Goal: Information Seeking & Learning: Learn about a topic

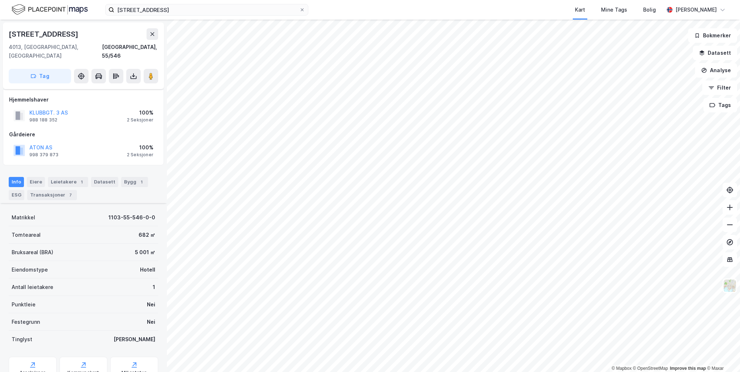
scroll to position [89, 0]
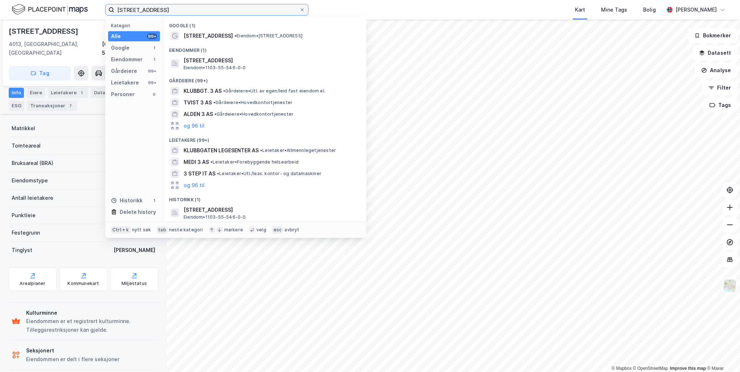
click at [183, 10] on input "[STREET_ADDRESS]" at bounding box center [206, 9] width 185 height 11
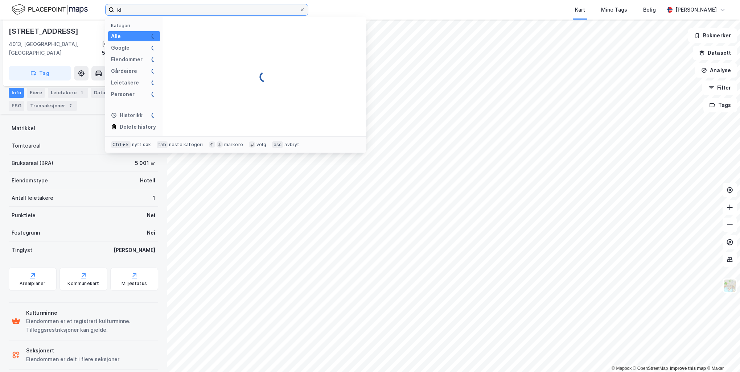
type input "k"
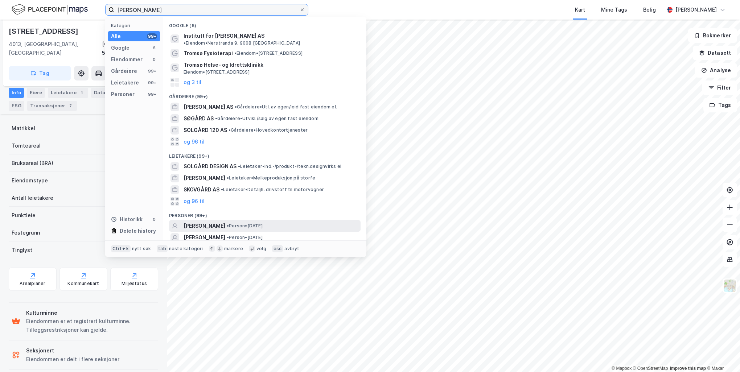
type input "[PERSON_NAME]"
click at [224, 222] on div "[PERSON_NAME] • Person • [DATE]" at bounding box center [272, 226] width 176 height 9
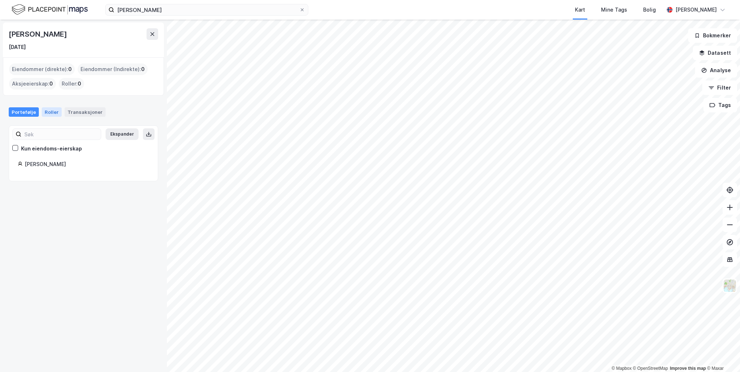
click at [48, 113] on div "Roller" at bounding box center [52, 111] width 20 height 9
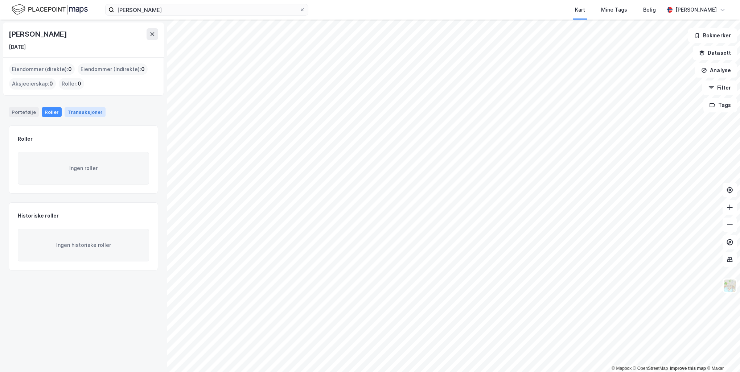
click at [71, 110] on div "Transaksjoner" at bounding box center [85, 111] width 41 height 9
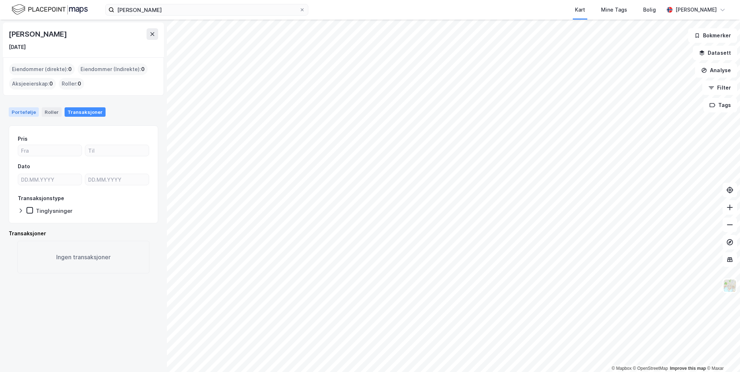
click at [20, 111] on div "Portefølje" at bounding box center [24, 111] width 30 height 9
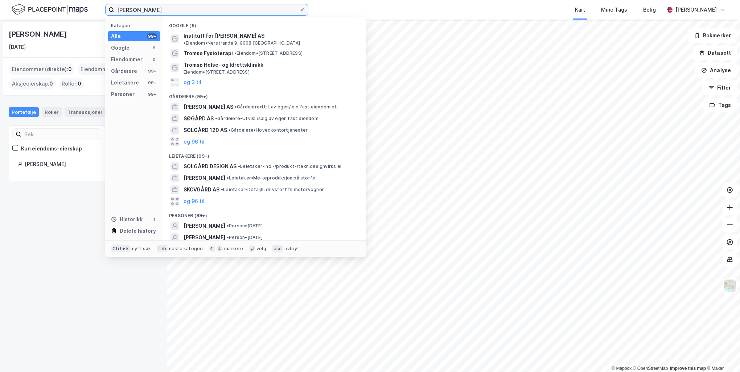
click at [180, 12] on input "[PERSON_NAME]" at bounding box center [206, 9] width 185 height 11
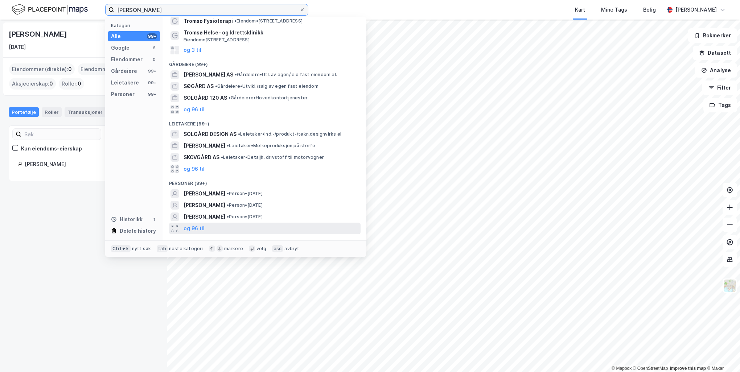
scroll to position [45, 0]
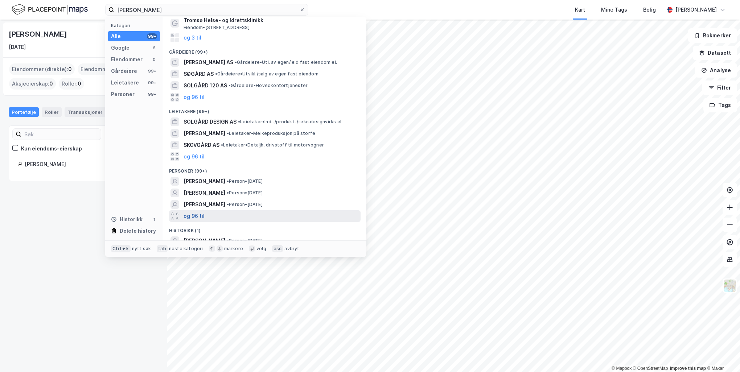
click at [197, 212] on button "og 96 til" at bounding box center [194, 216] width 21 height 9
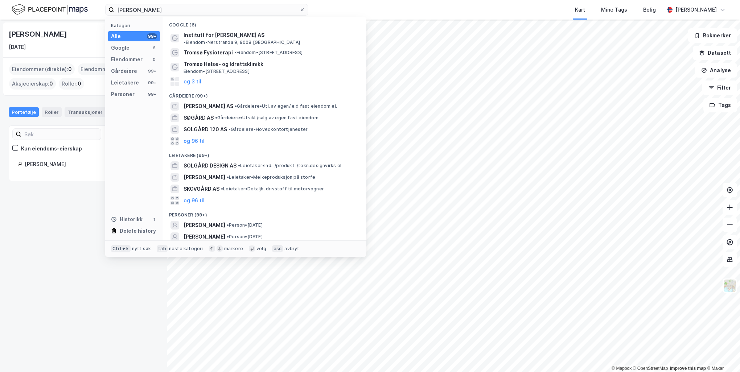
scroll to position [0, 0]
click at [77, 230] on div "[PERSON_NAME] [DATE] Eiendommer (direkte) : 0 Eiendommer (Indirekte) : 0 Aksjee…" at bounding box center [83, 196] width 167 height 353
